Goal: Find specific page/section: Find specific page/section

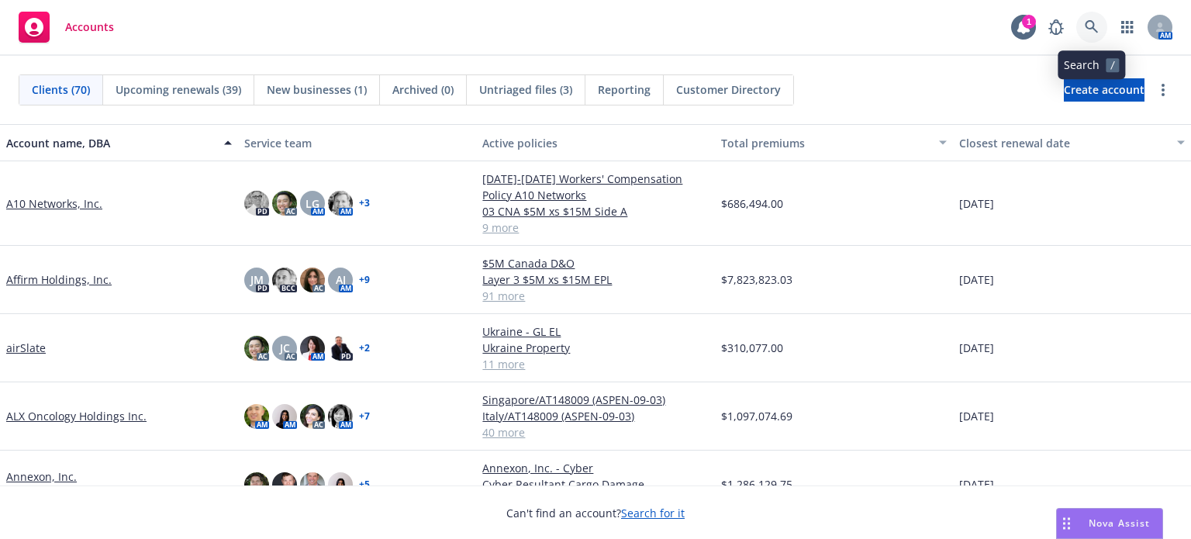
click at [1091, 26] on icon at bounding box center [1091, 27] width 14 height 14
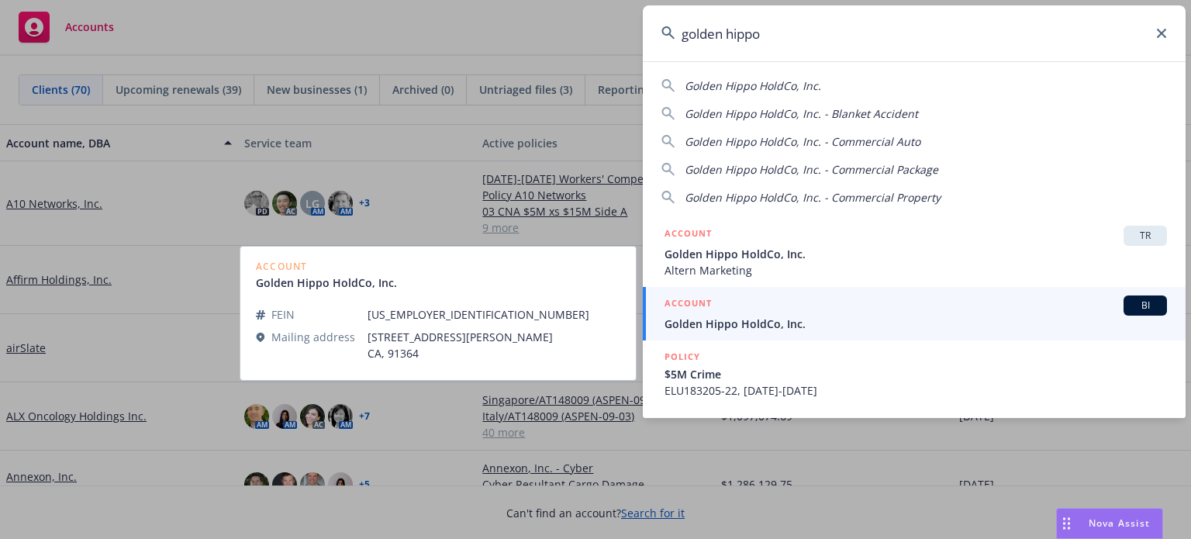
type input "golden hippo"
click at [744, 328] on span "Golden Hippo HoldCo, Inc." at bounding box center [915, 323] width 502 height 16
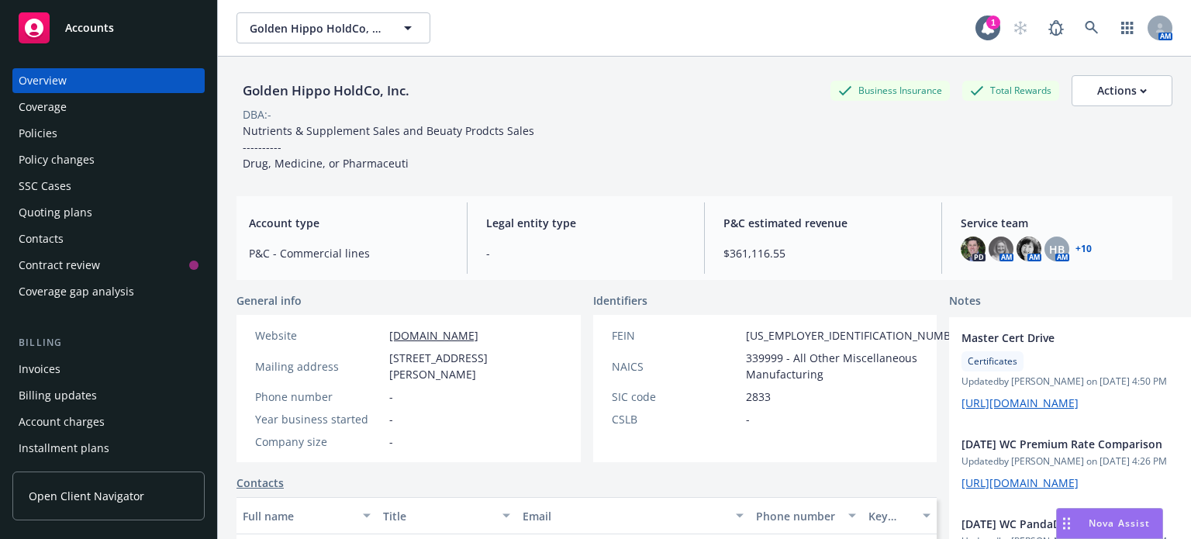
click at [40, 139] on div "Policies" at bounding box center [38, 133] width 39 height 25
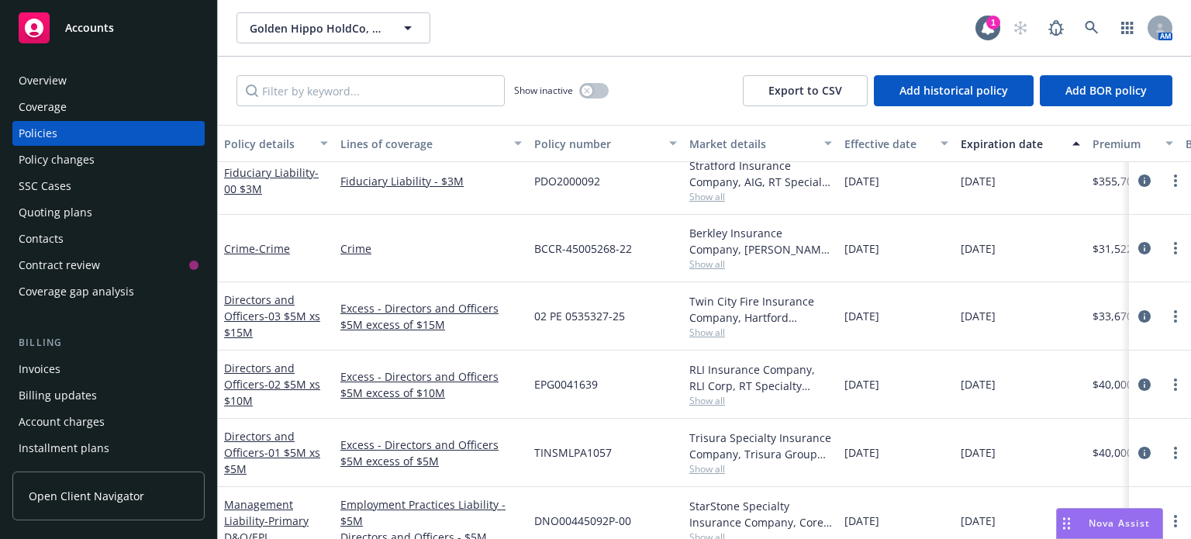
scroll to position [620, 0]
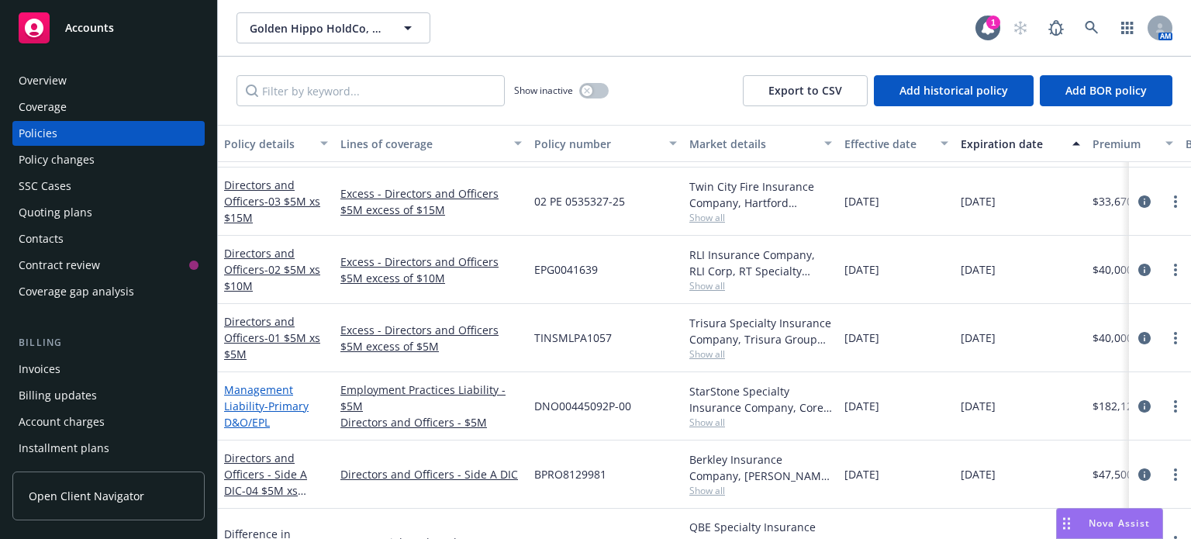
click at [257, 401] on link "Management Liability - Primary D&O/EPL" at bounding box center [266, 405] width 84 height 47
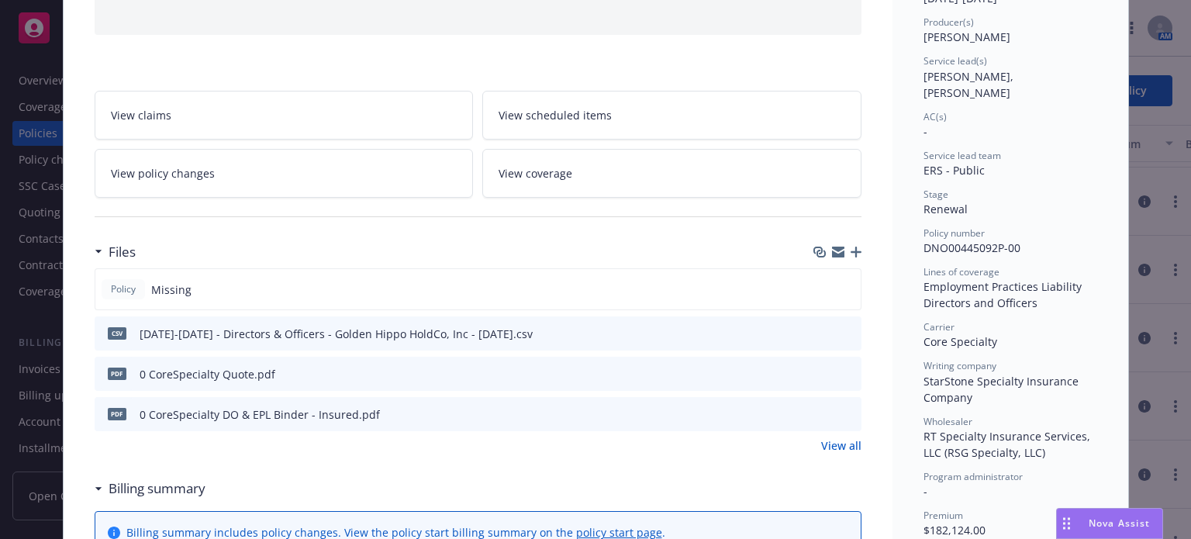
scroll to position [206, 0]
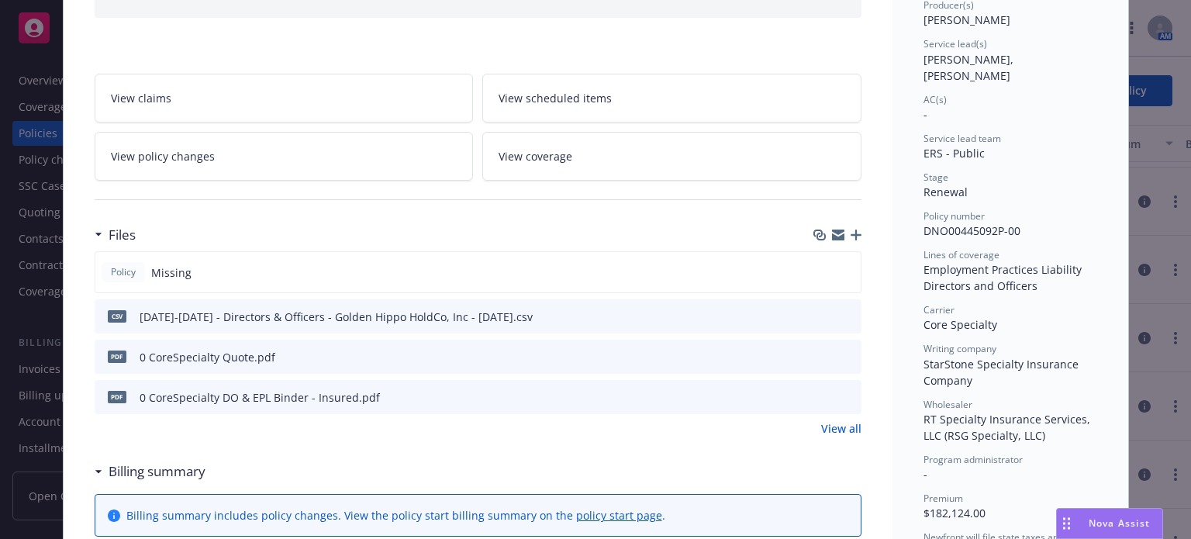
click at [841, 353] on icon "preview file" at bounding box center [846, 355] width 14 height 11
